Goal: Transaction & Acquisition: Purchase product/service

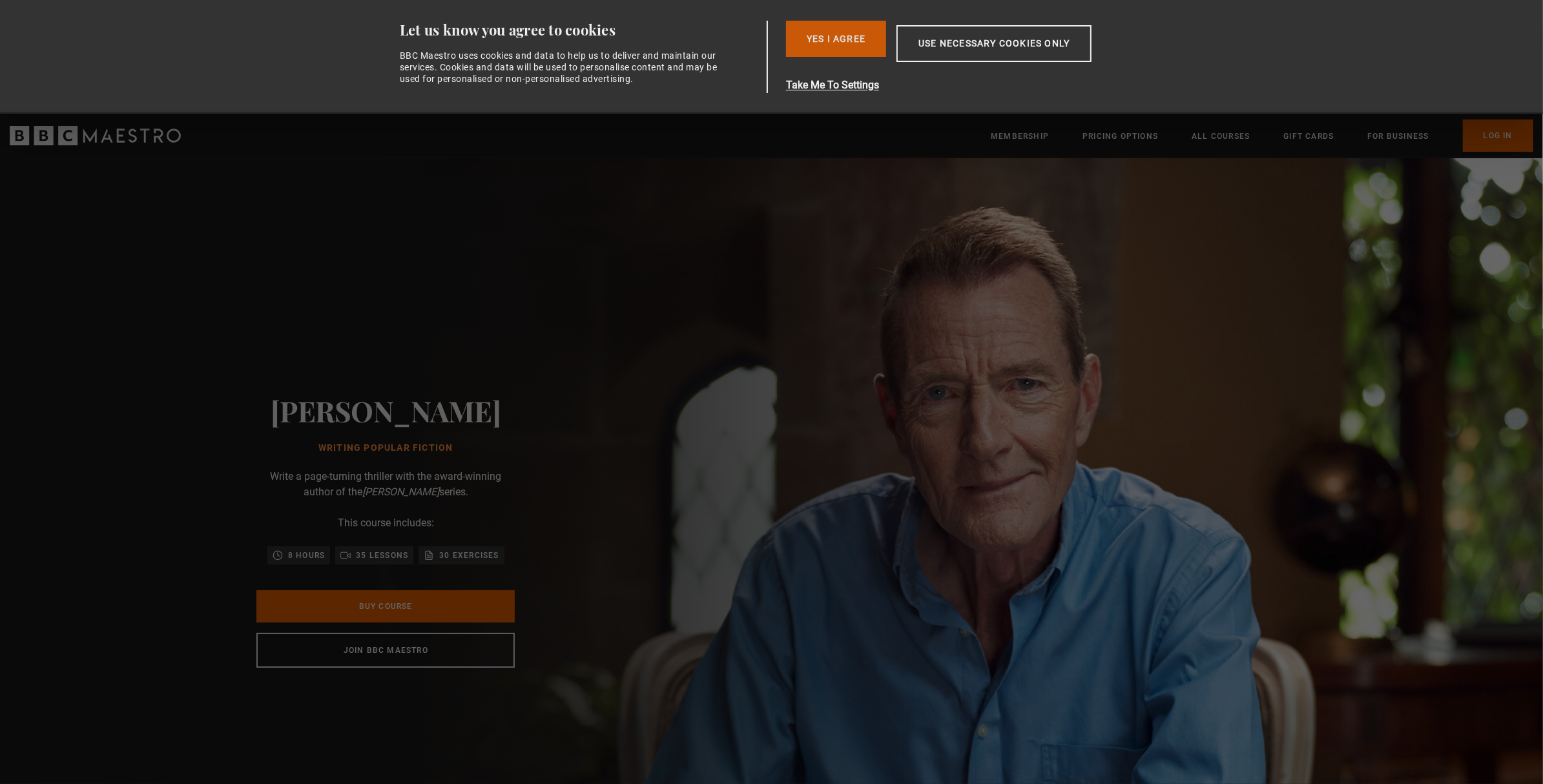
click at [817, 45] on button "Yes I Agree" at bounding box center [836, 39] width 100 height 36
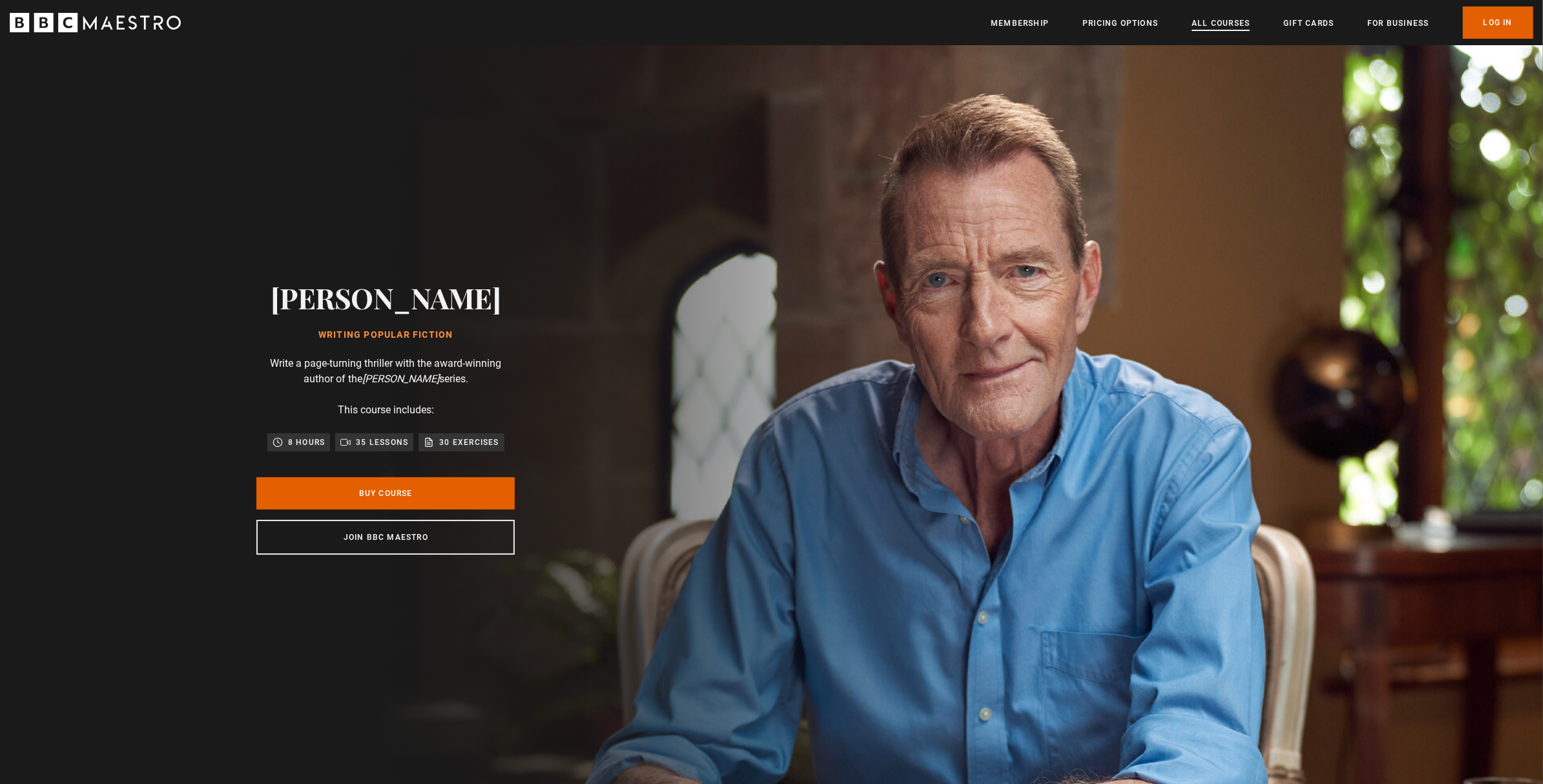
click at [1222, 28] on link "All Courses" at bounding box center [1221, 23] width 58 height 13
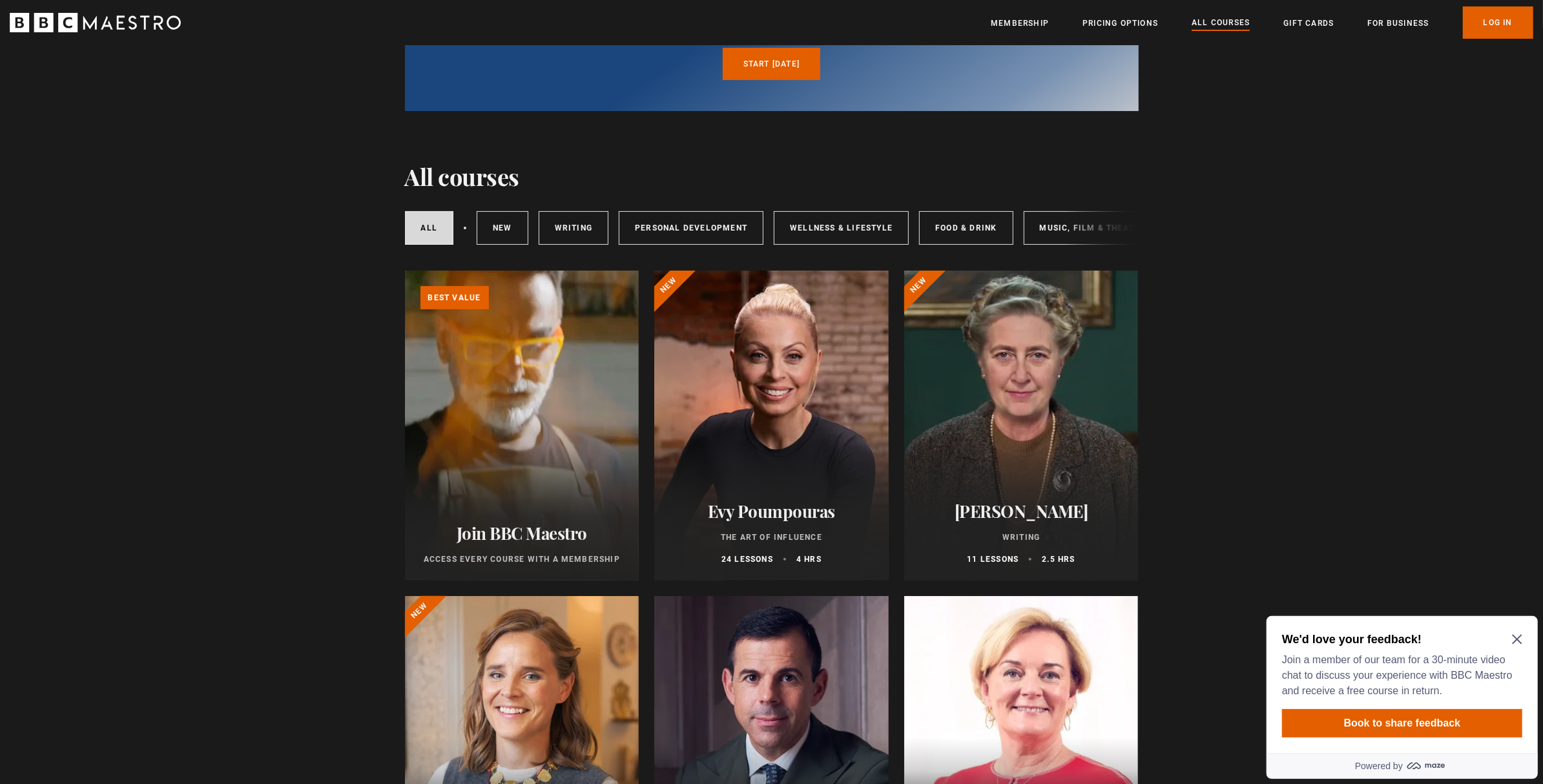
click at [1514, 638] on icon "Close Maze Prompt" at bounding box center [1516, 638] width 10 height 10
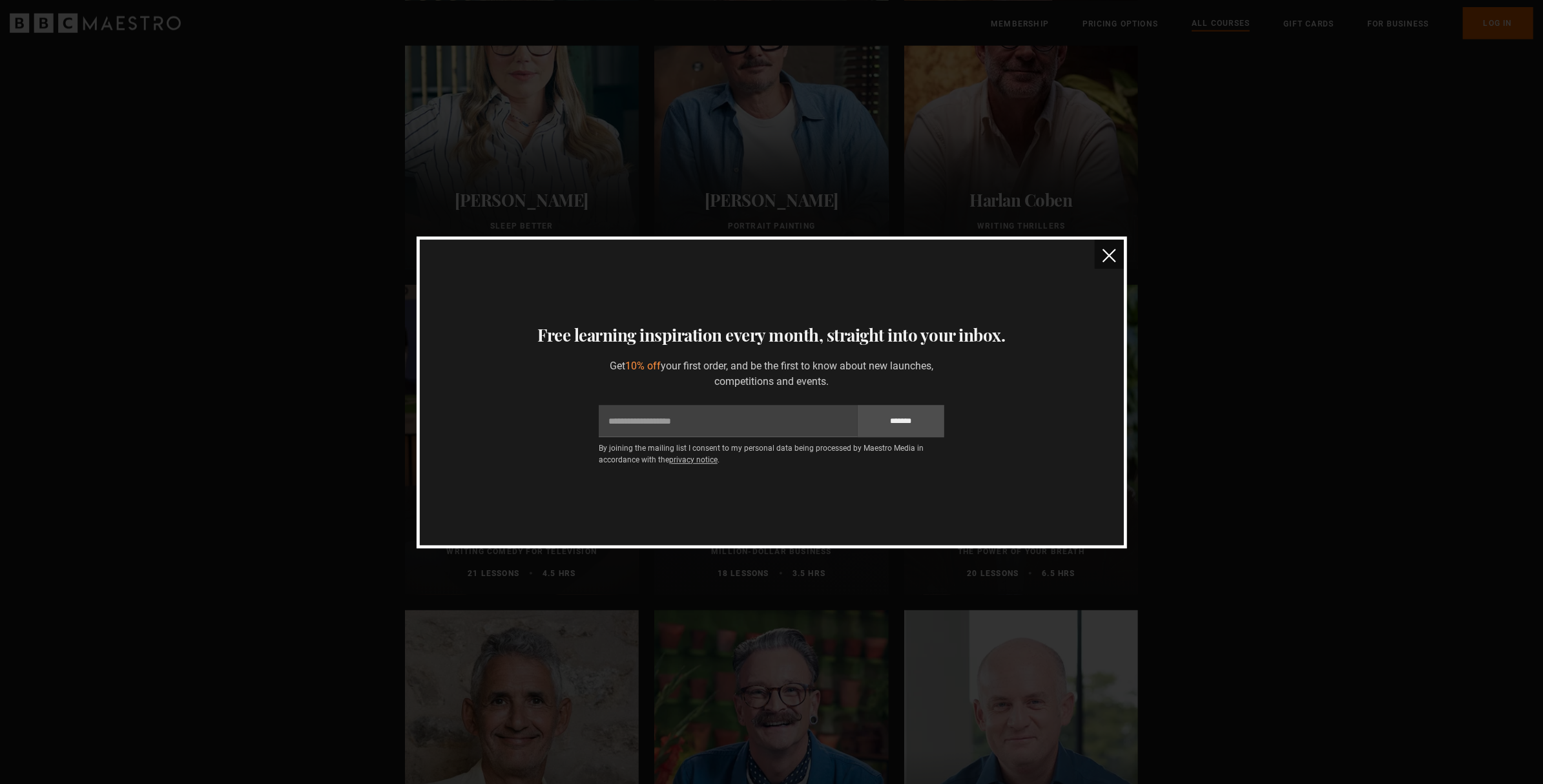
scroll to position [1236, 0]
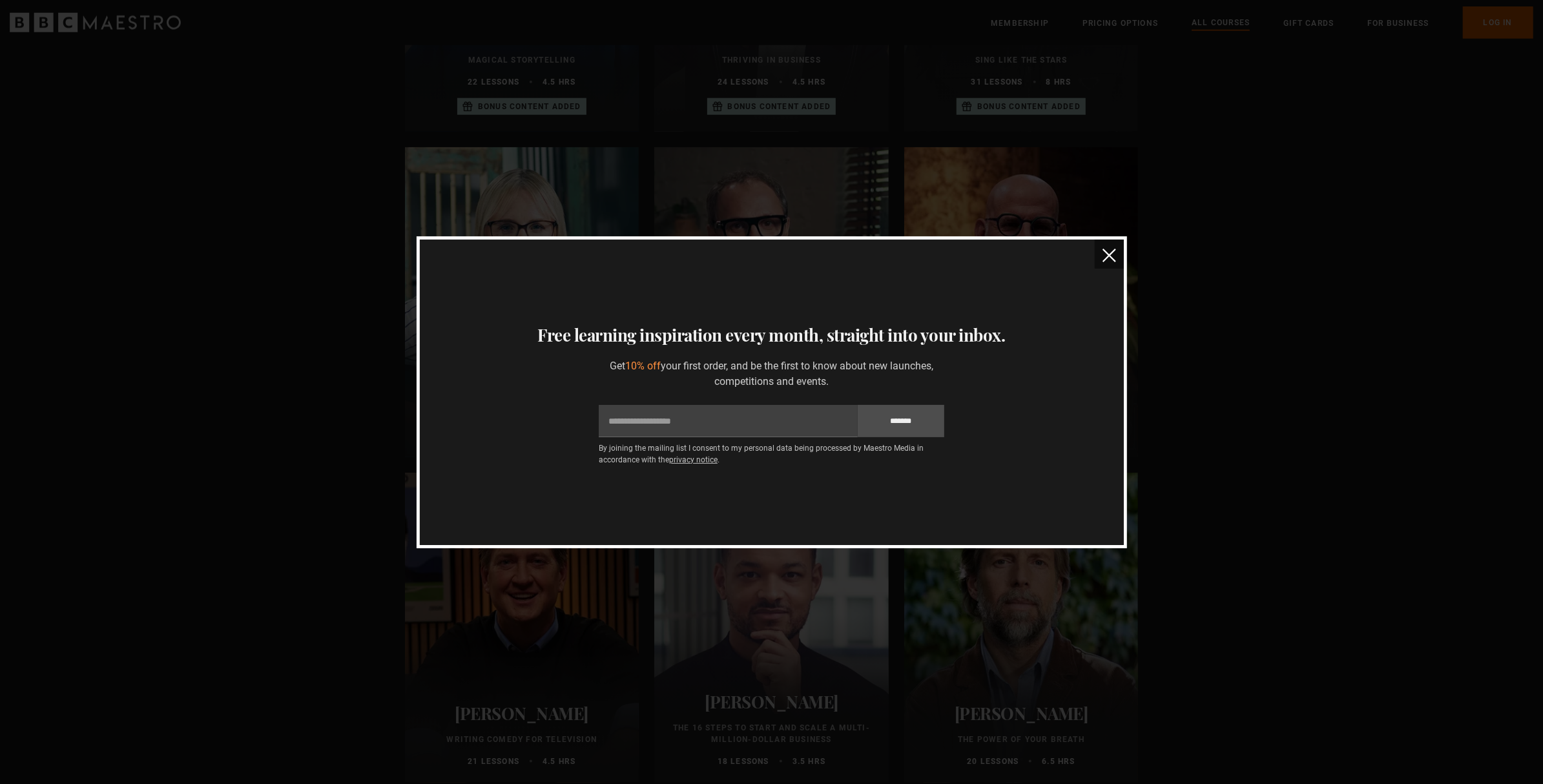
click at [1102, 249] on button "close" at bounding box center [1110, 254] width 29 height 29
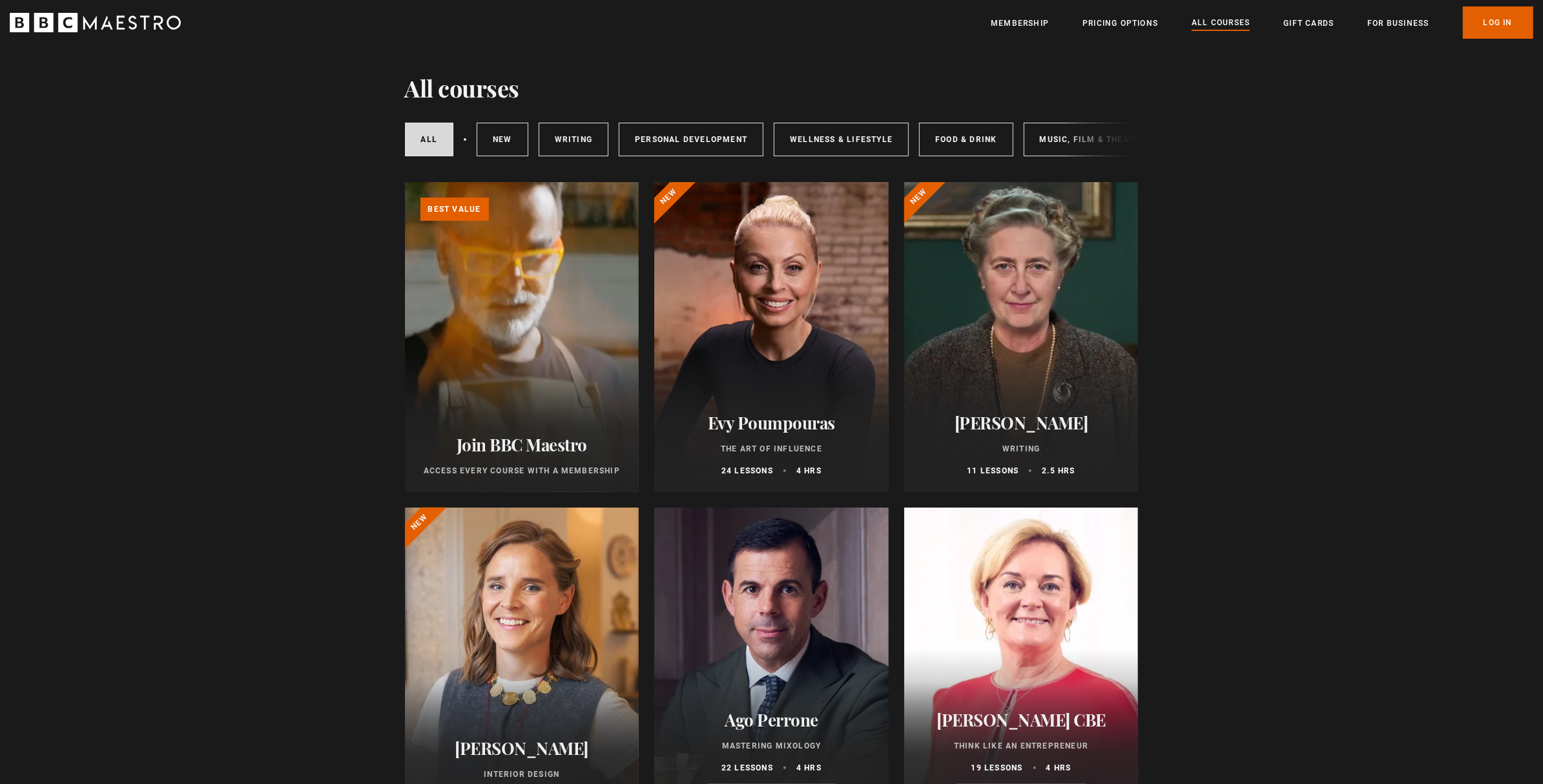
scroll to position [0, 0]
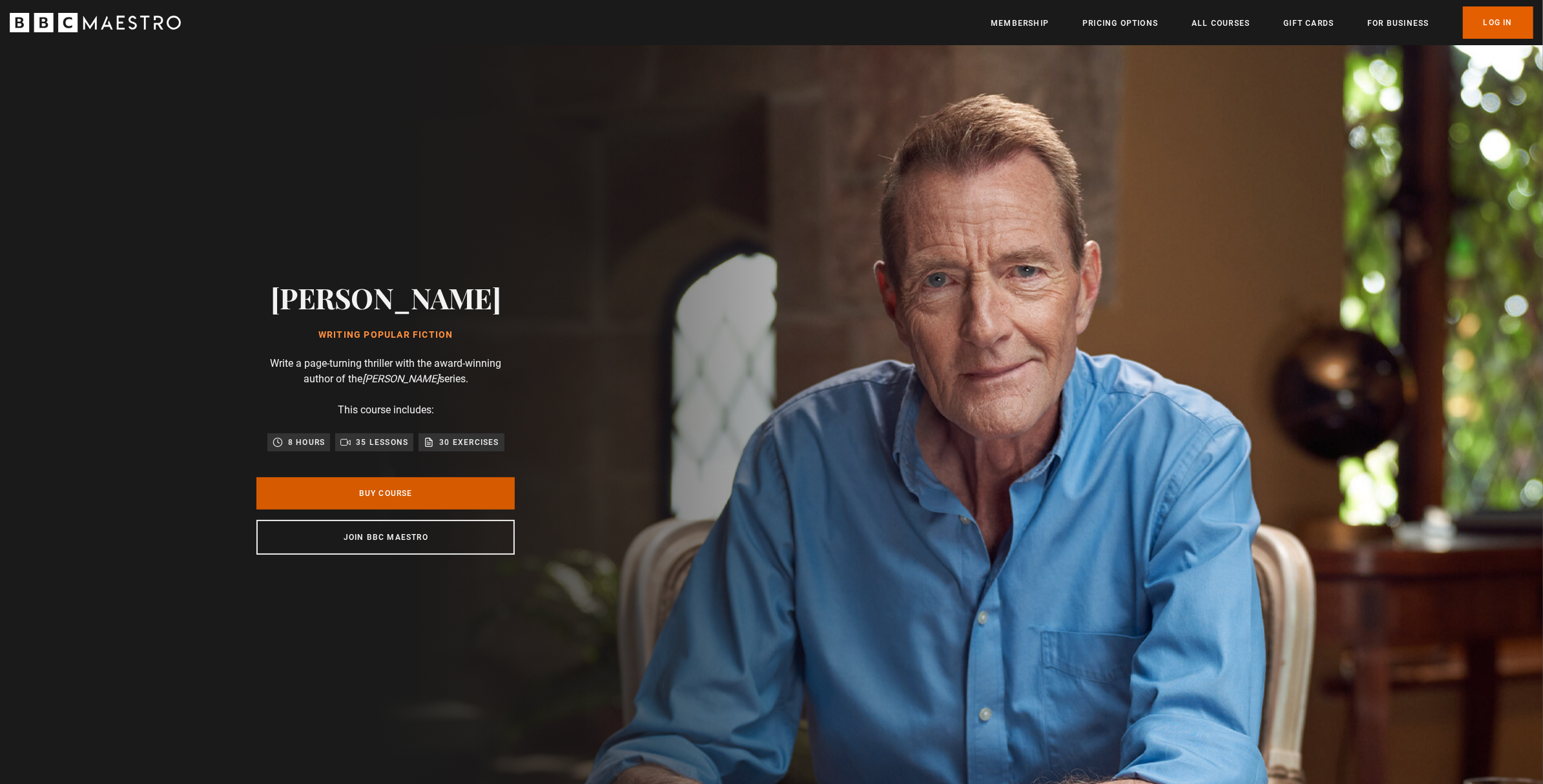
click at [367, 491] on link "Buy Course" at bounding box center [385, 493] width 258 height 33
